Goal: Find specific page/section: Find specific page/section

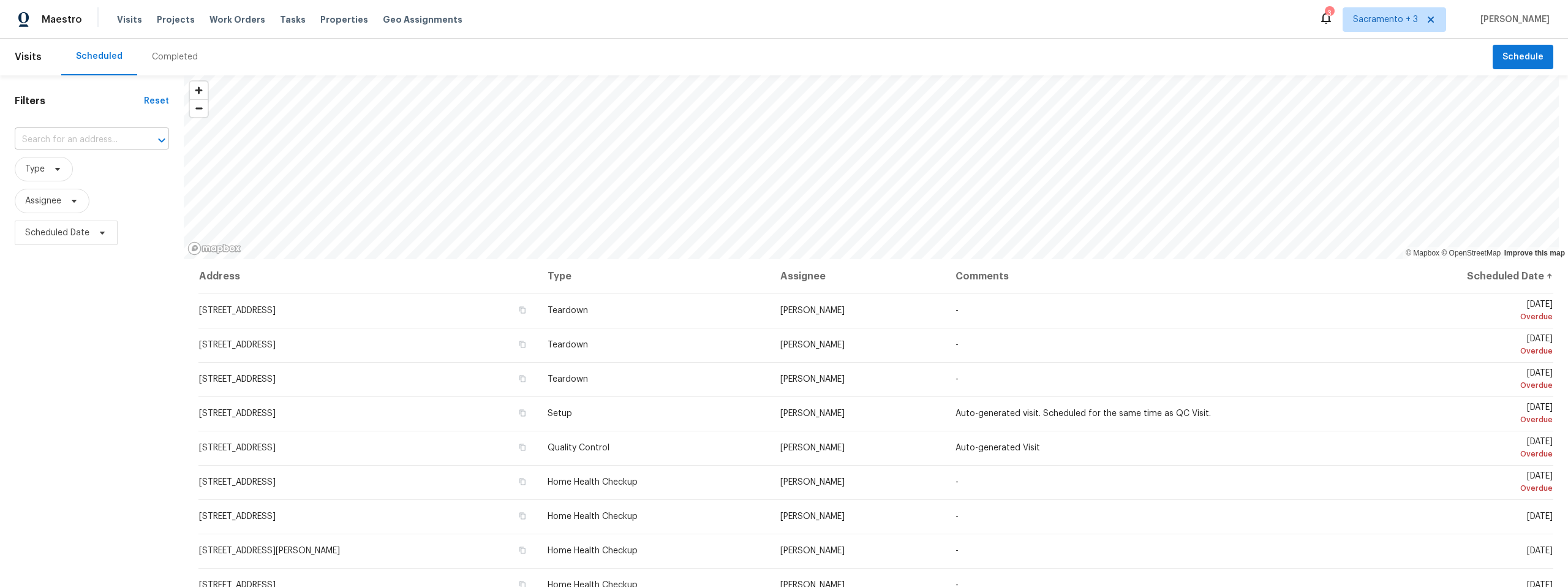
click at [105, 139] on input "text" at bounding box center [74, 140] width 120 height 19
type input "lue ln"
click at [121, 167] on li "[STREET_ADDRESS][PERSON_NAME]" at bounding box center [92, 174] width 154 height 33
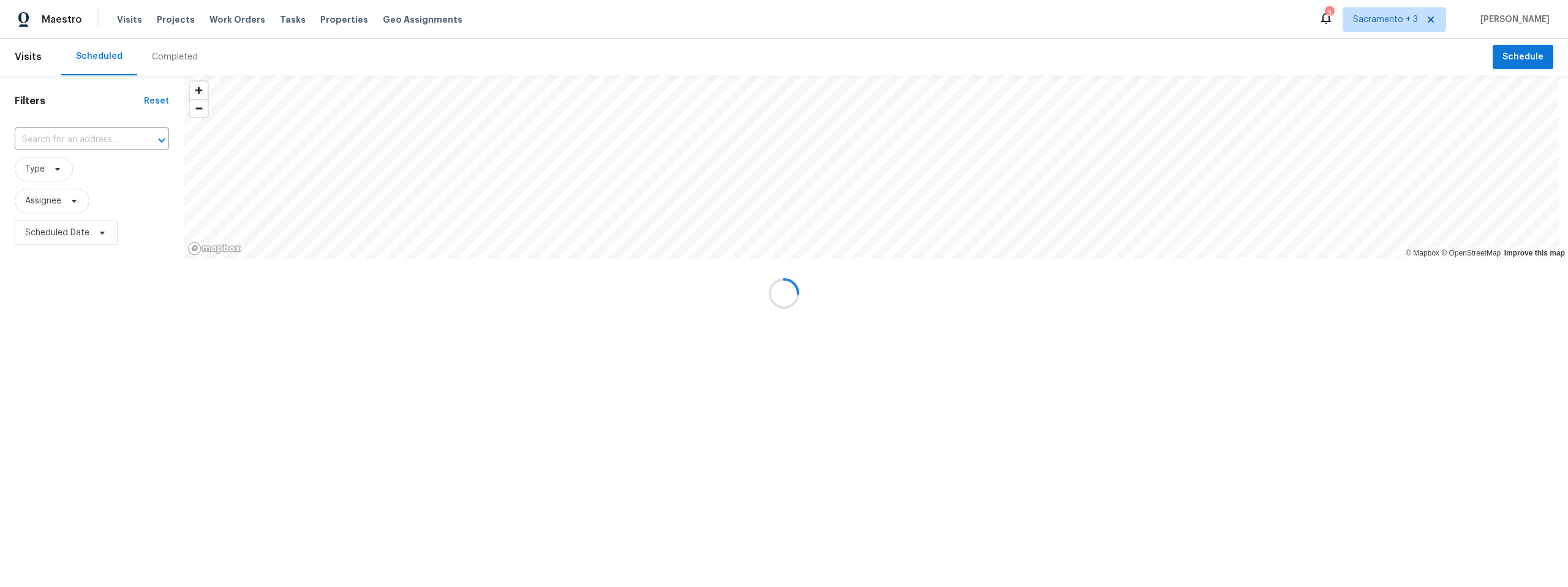
type input "[STREET_ADDRESS][PERSON_NAME]"
